Goal: Information Seeking & Learning: Learn about a topic

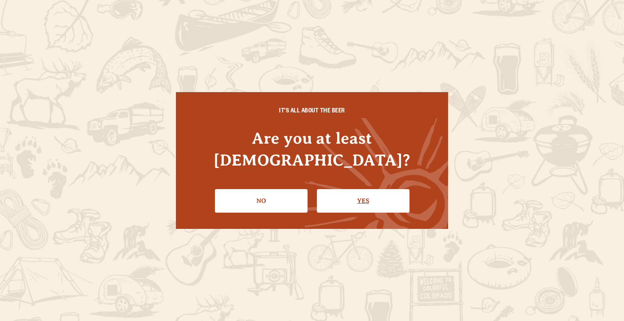
click at [335, 197] on link "Yes" at bounding box center [363, 201] width 93 height 24
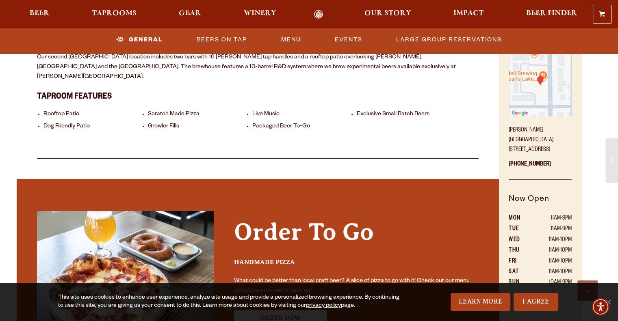
scroll to position [394, 0]
click at [229, 39] on link "Beers On Tap" at bounding box center [221, 39] width 57 height 19
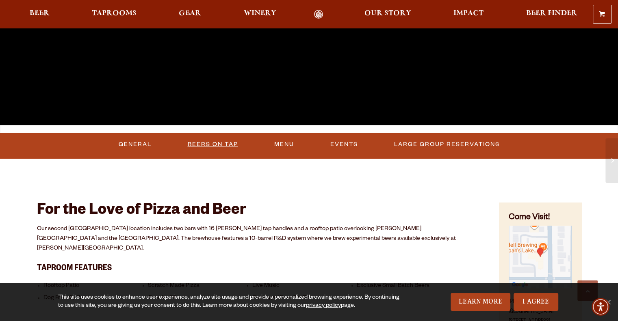
scroll to position [227, 0]
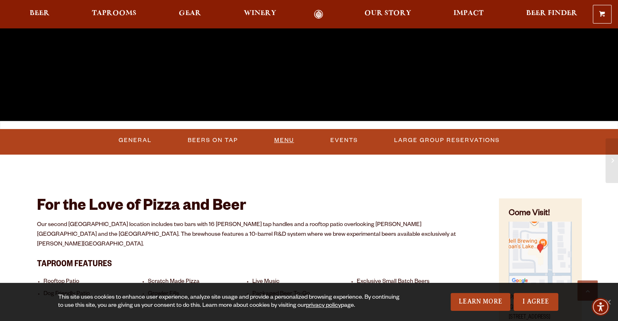
click at [284, 140] on link "Menu" at bounding box center [284, 140] width 26 height 19
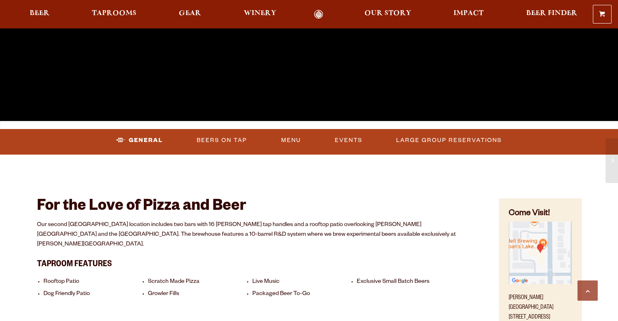
scroll to position [227, 0]
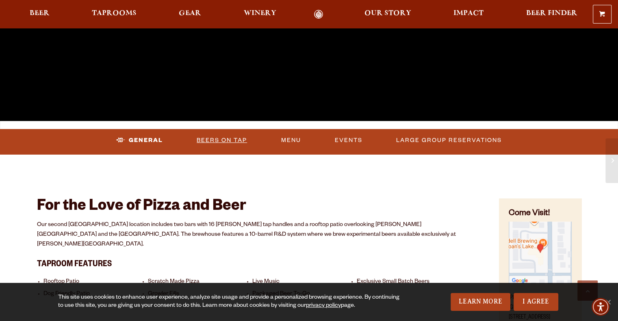
click at [219, 143] on link "Beers On Tap" at bounding box center [221, 140] width 57 height 19
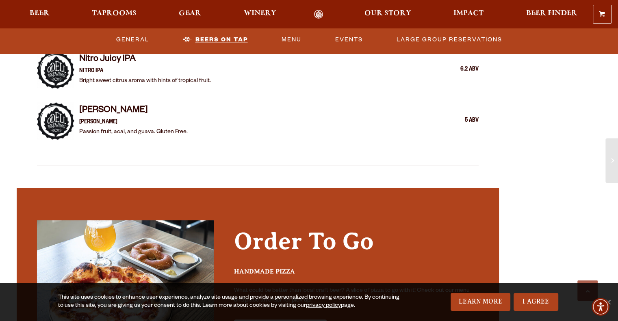
scroll to position [1362, 0]
